Goal: Task Accomplishment & Management: Manage account settings

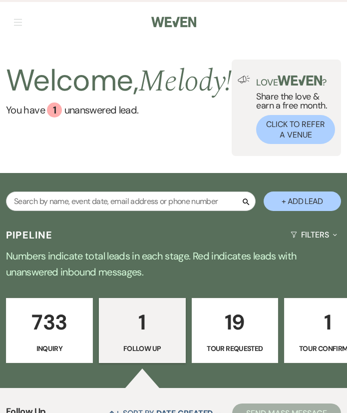
select select "9"
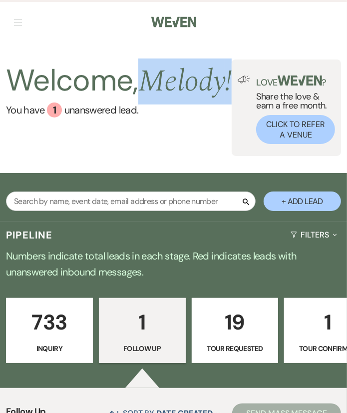
drag, startPoint x: 118, startPoint y: 124, endPoint x: 13, endPoint y: 128, distance: 104.5
click at [13, 102] on h2 "Welcome, Melody !" at bounding box center [119, 80] width 226 height 43
click at [145, 102] on h2 "Welcome, Melody !" at bounding box center [119, 80] width 226 height 43
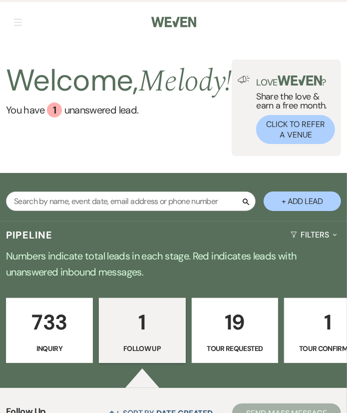
click at [0, 135] on div "Welcome, Melody ! You have 1 unanswered lead . Love ? Share the love & earn a f…" at bounding box center [173, 107] width 347 height 96
drag, startPoint x: 0, startPoint y: 135, endPoint x: 9, endPoint y: 94, distance: 41.4
click at [9, 94] on h2 "Welcome, Melody !" at bounding box center [119, 80] width 226 height 43
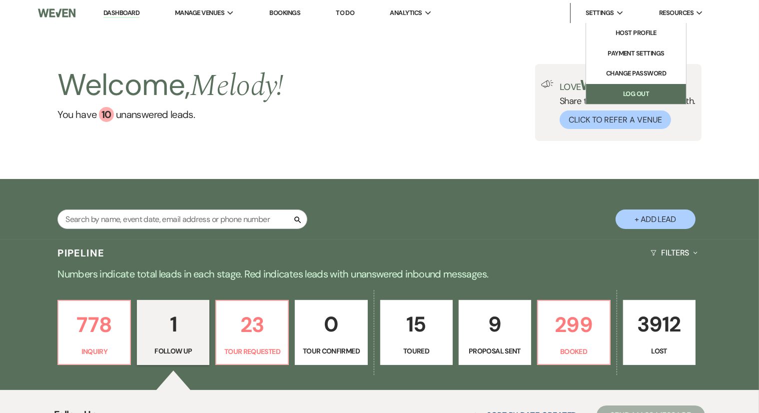
click at [628, 94] on link "Log Out" at bounding box center [636, 94] width 100 height 20
